Goal: Transaction & Acquisition: Purchase product/service

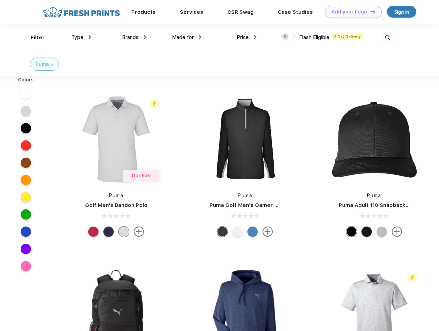
scroll to position [0, 0]
click at [351, 12] on link "Add your Logo Design Tool" at bounding box center [353, 12] width 57 height 12
click at [0, 0] on div "Design Tool" at bounding box center [0, 0] width 0 height 0
click at [370, 11] on link "Add your Logo Design Tool" at bounding box center [353, 12] width 57 height 12
click at [33, 38] on div "Filter" at bounding box center [38, 38] width 14 height 8
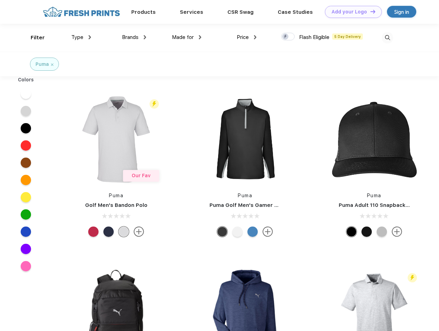
click at [81, 37] on span "Type" at bounding box center [77, 37] width 12 height 6
click at [134, 37] on span "Brands" at bounding box center [130, 37] width 17 height 6
click at [187, 37] on span "Made for" at bounding box center [183, 37] width 22 height 6
click at [247, 37] on span "Price" at bounding box center [243, 37] width 12 height 6
click at [288, 37] on div at bounding box center [287, 37] width 13 height 8
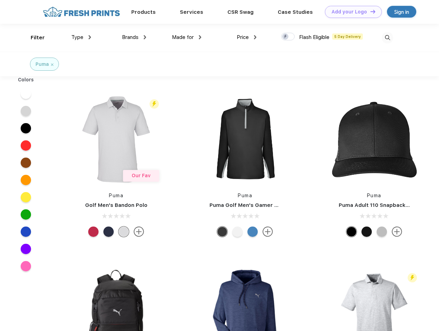
click at [286, 37] on input "checkbox" at bounding box center [283, 34] width 4 height 4
click at [387, 38] on img at bounding box center [387, 37] width 11 height 11
